Goal: Task Accomplishment & Management: Manage account settings

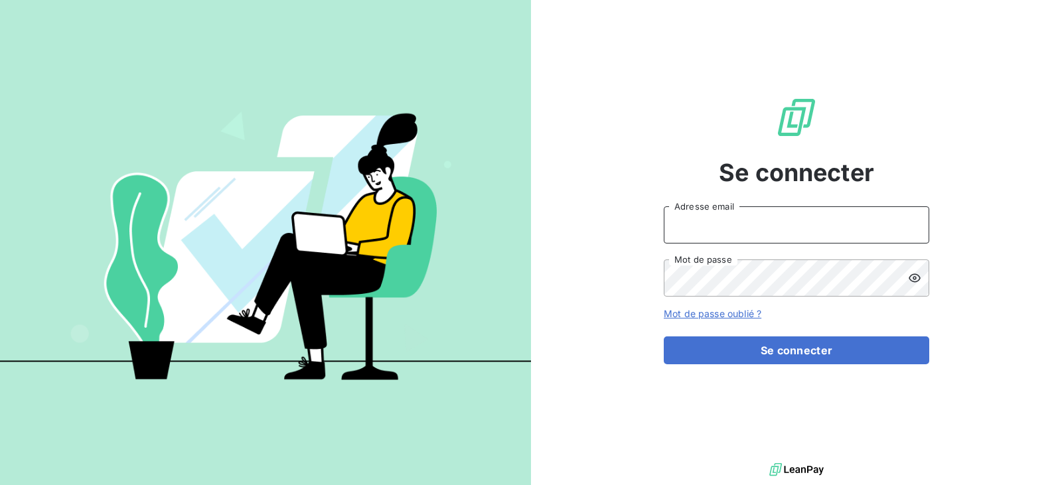
click at [776, 230] on input "Adresse email" at bounding box center [796, 224] width 265 height 37
type input "[EMAIL_ADDRESS][DOMAIN_NAME]"
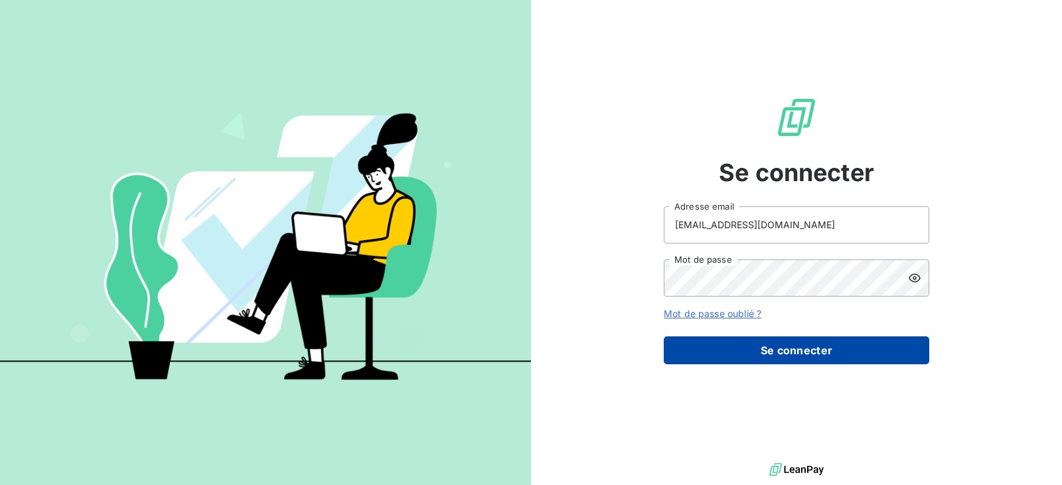
click at [816, 359] on button "Se connecter" at bounding box center [796, 350] width 265 height 28
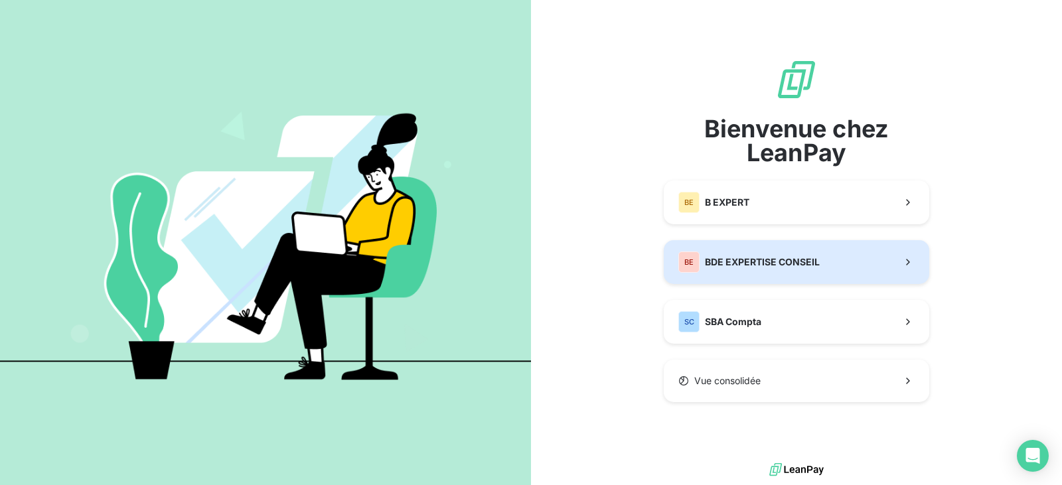
click at [749, 273] on button "BE BDE EXPERTISE CONSEIL" at bounding box center [796, 262] width 265 height 44
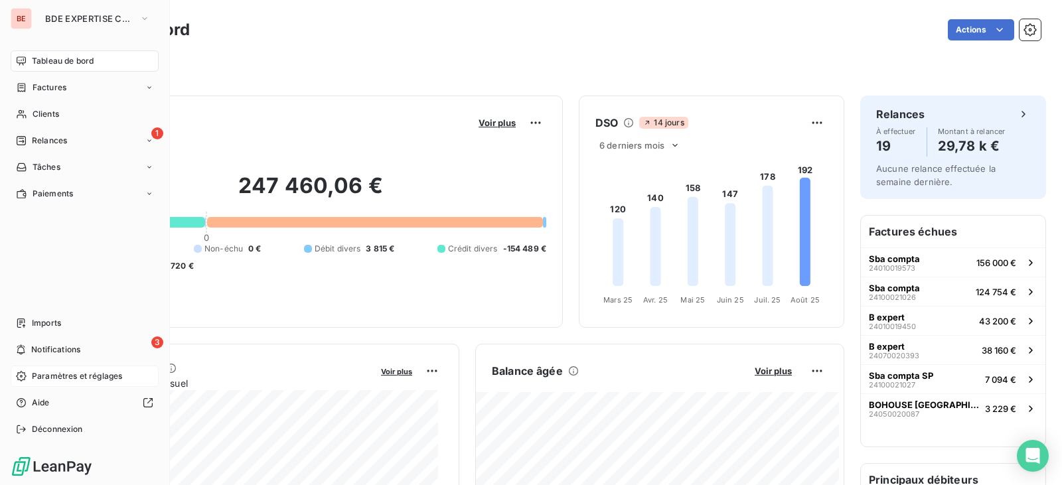
click at [94, 375] on span "Paramètres et réglages" at bounding box center [77, 376] width 90 height 12
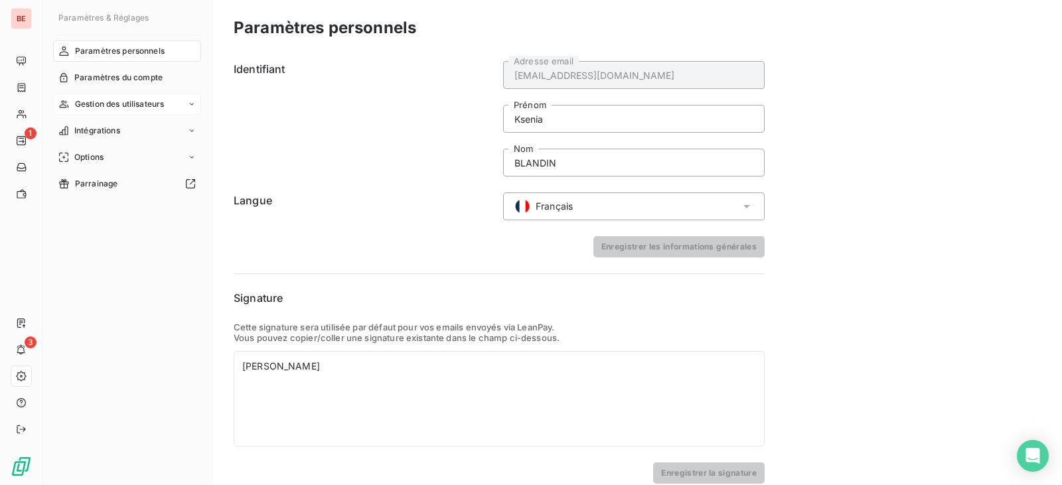
click at [147, 106] on span "Gestion des utilisateurs" at bounding box center [120, 104] width 90 height 12
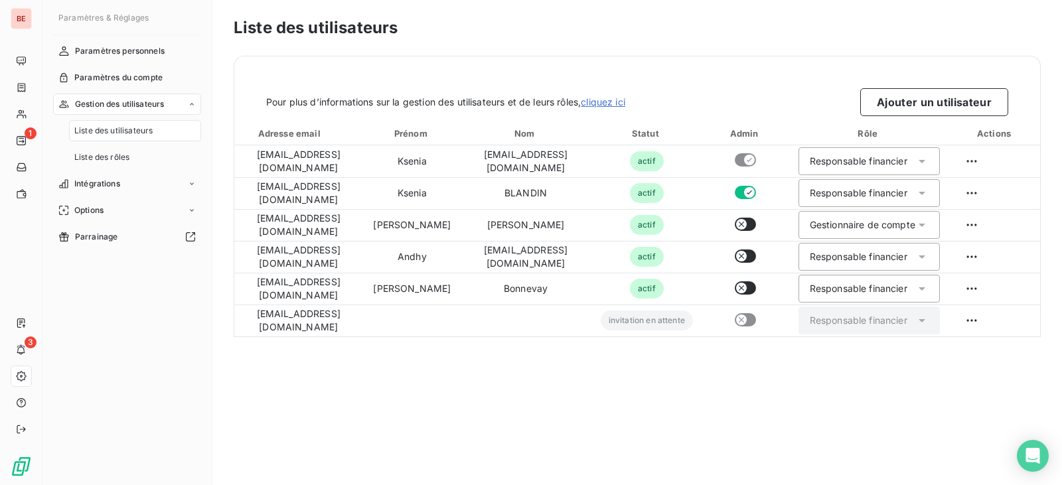
click at [153, 104] on span "Gestion des utilisateurs" at bounding box center [120, 104] width 90 height 12
click at [139, 156] on div "Options" at bounding box center [127, 157] width 148 height 21
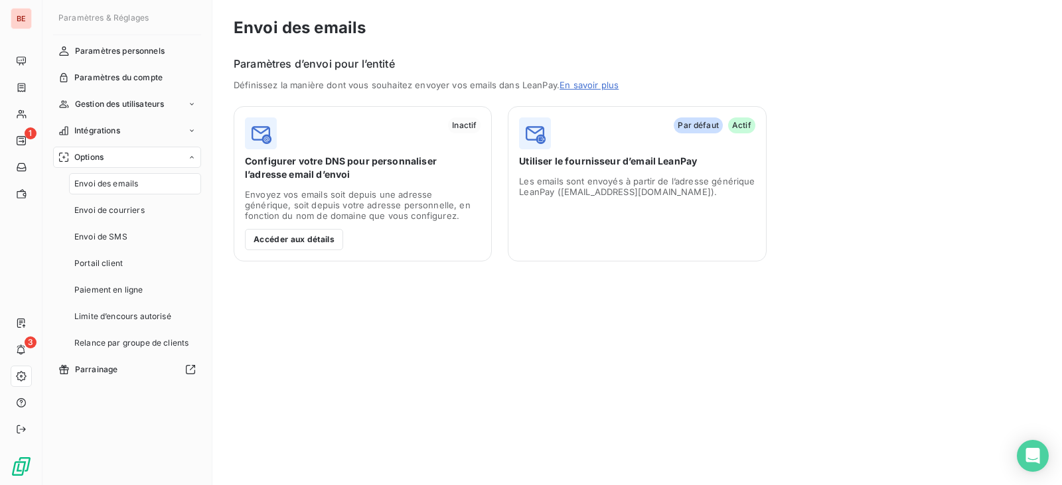
click at [140, 151] on div "Options" at bounding box center [127, 157] width 148 height 21
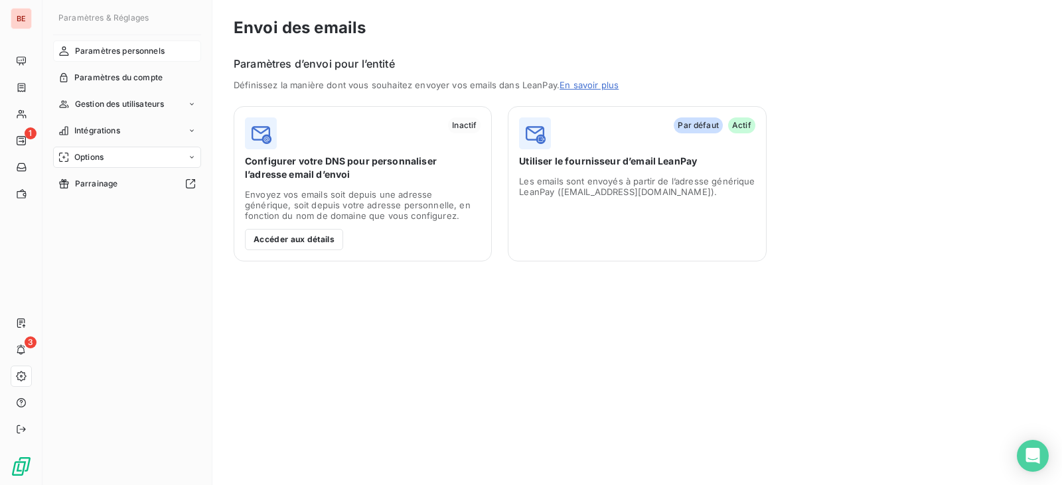
click at [159, 56] on span "Paramètres personnels" at bounding box center [120, 51] width 90 height 12
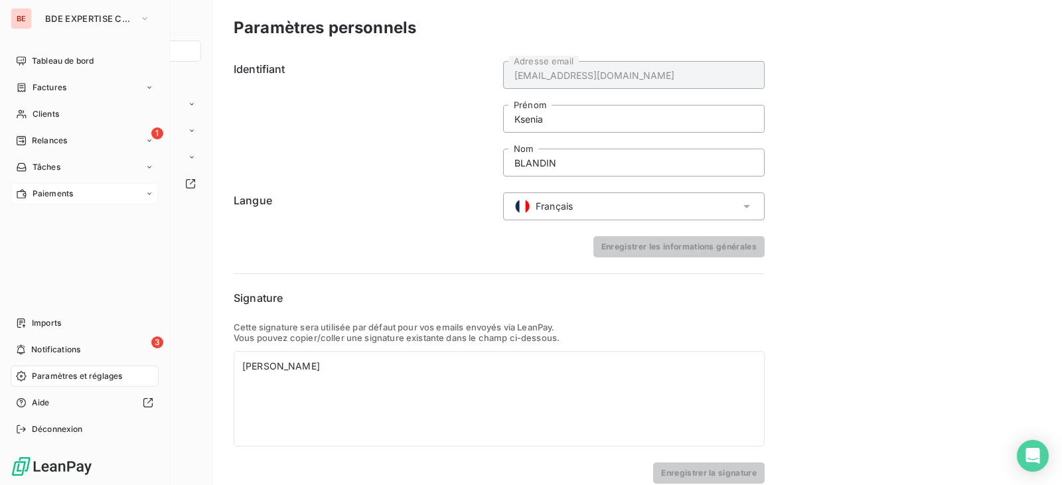
click at [72, 198] on span "Paiements" at bounding box center [53, 194] width 40 height 12
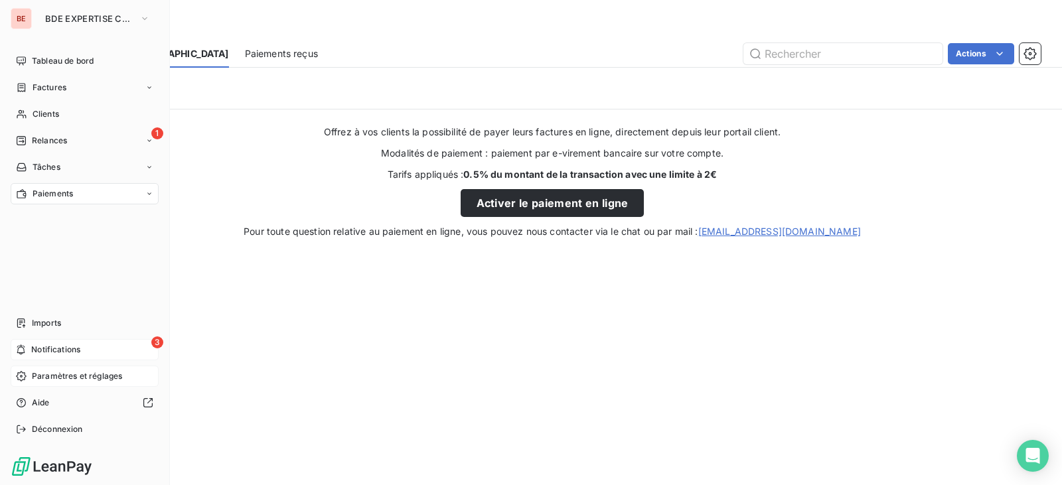
click at [44, 344] on span "Notifications" at bounding box center [55, 350] width 49 height 12
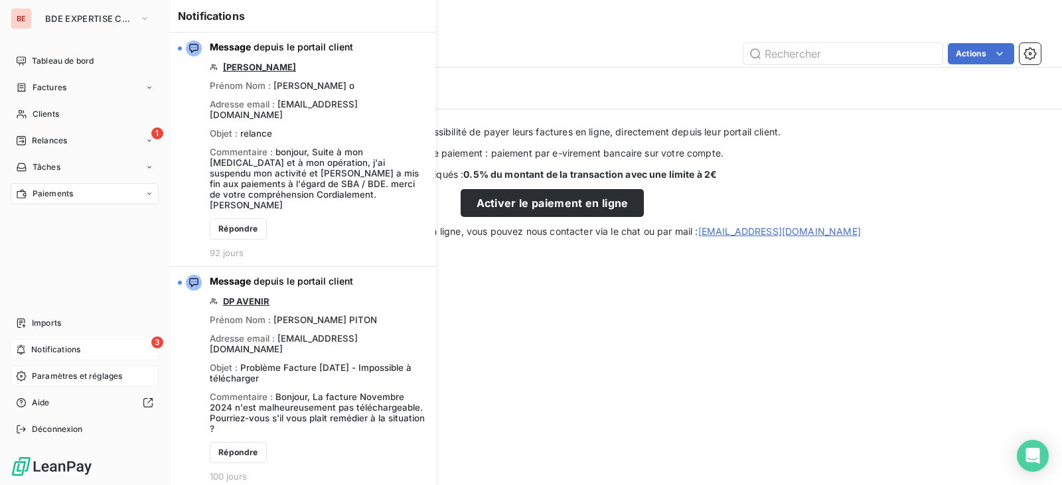
click at [52, 374] on span "Paramètres et réglages" at bounding box center [77, 376] width 90 height 12
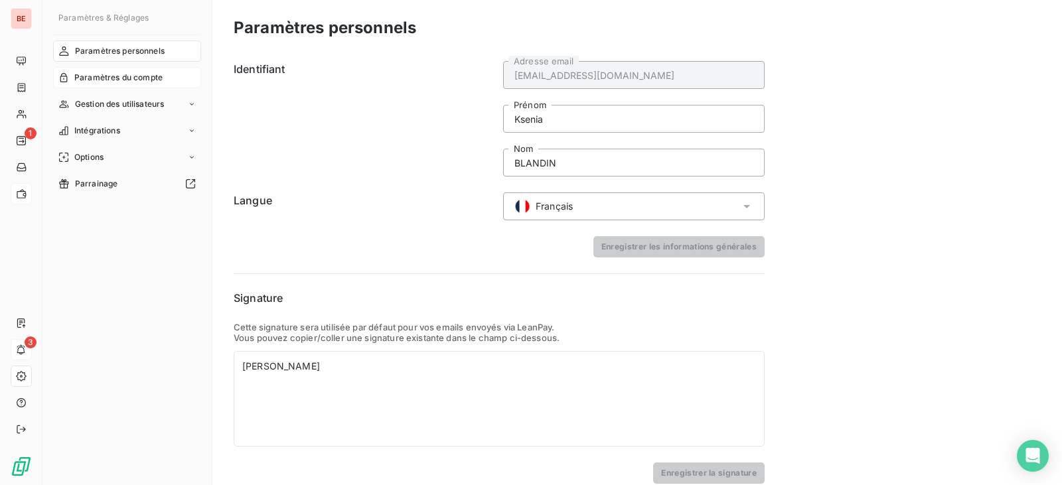
click at [135, 73] on span "Paramètres du compte" at bounding box center [118, 78] width 88 height 12
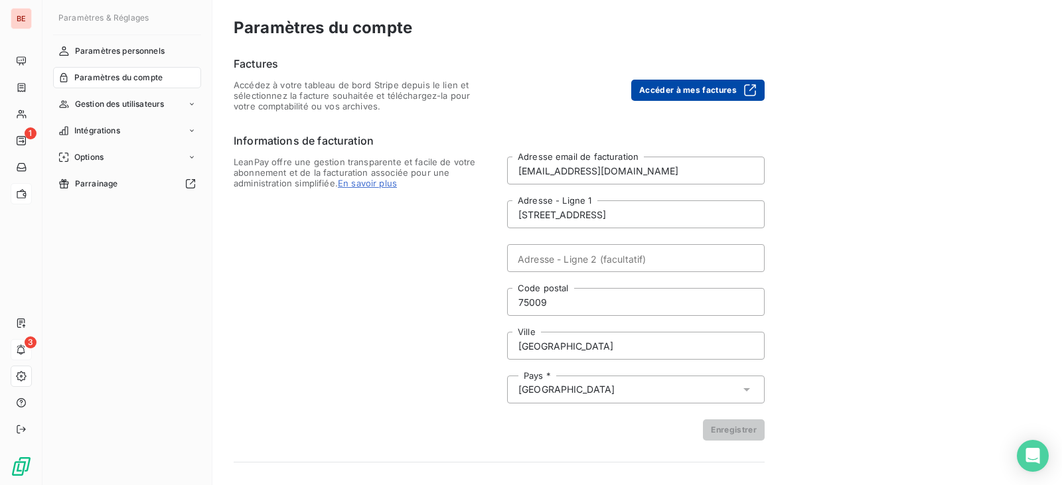
click at [731, 92] on button "Accéder à mes factures" at bounding box center [697, 90] width 133 height 21
